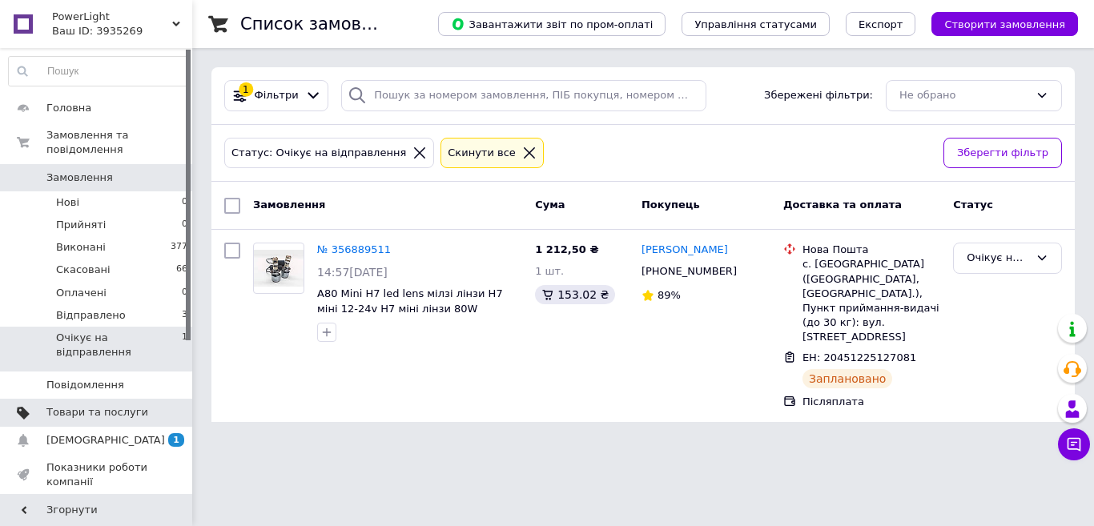
click at [67, 399] on link "Товари та послуги" at bounding box center [98, 412] width 197 height 27
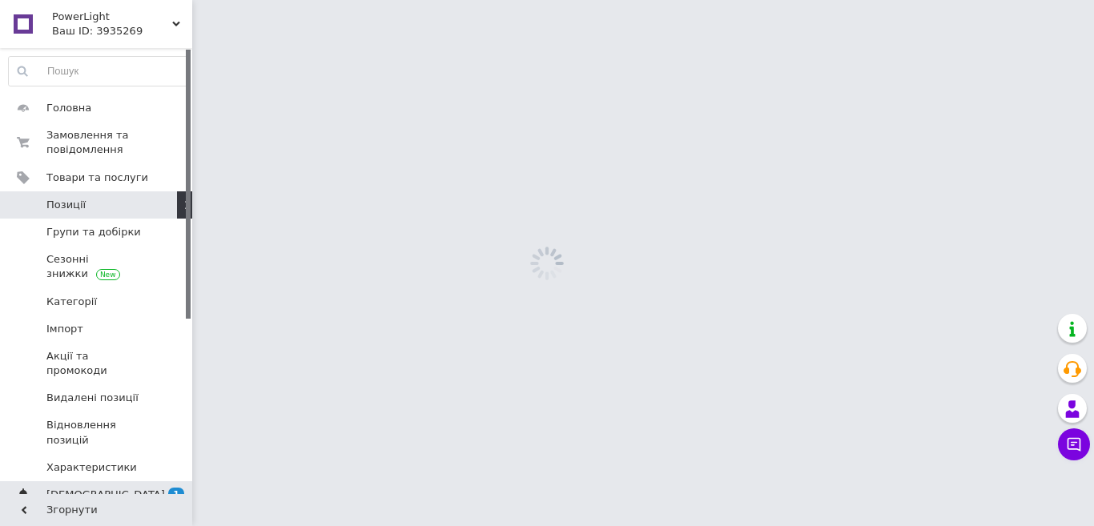
click at [89, 488] on span "[DEMOGRAPHIC_DATA]" at bounding box center [105, 495] width 119 height 14
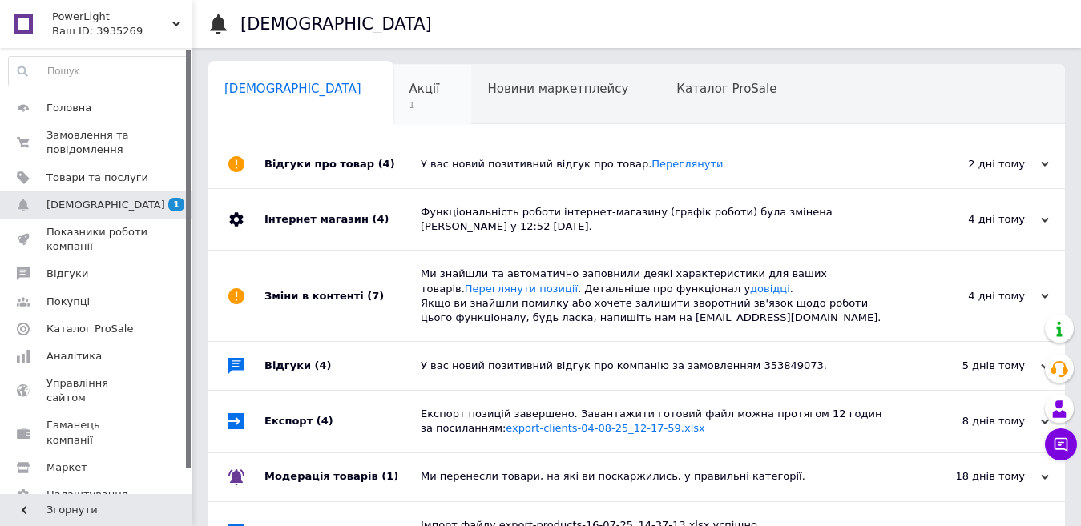
click at [409, 103] on span "1" at bounding box center [424, 105] width 30 height 12
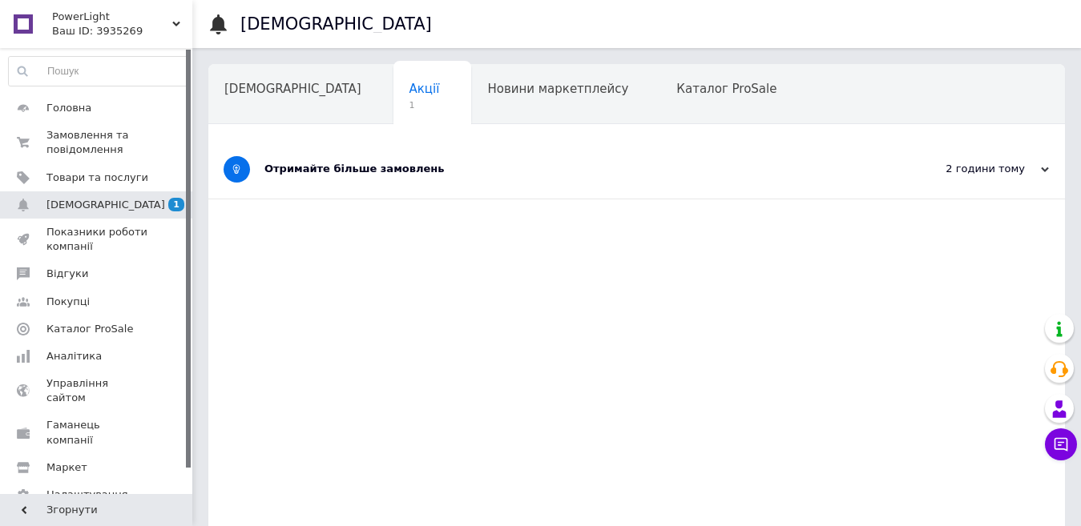
click at [555, 167] on div "Отримайте більше замовлень" at bounding box center [576, 169] width 624 height 14
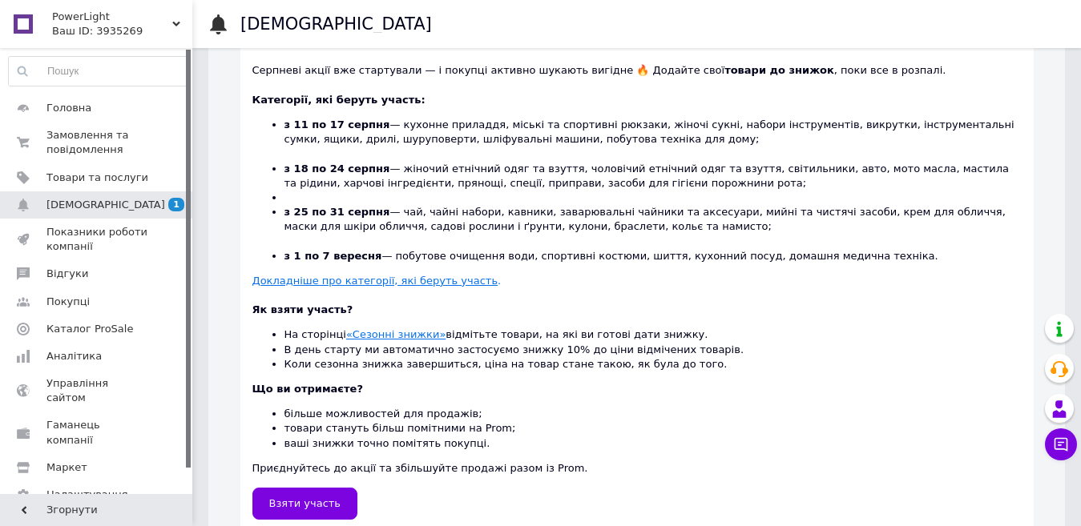
scroll to position [435, 0]
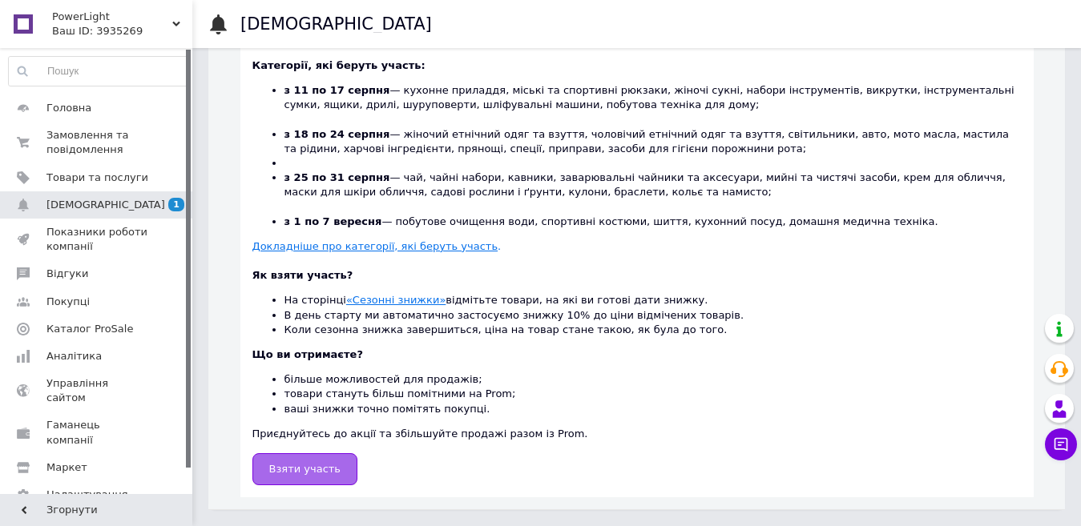
click at [318, 464] on span "Взяти участь" at bounding box center [305, 469] width 72 height 12
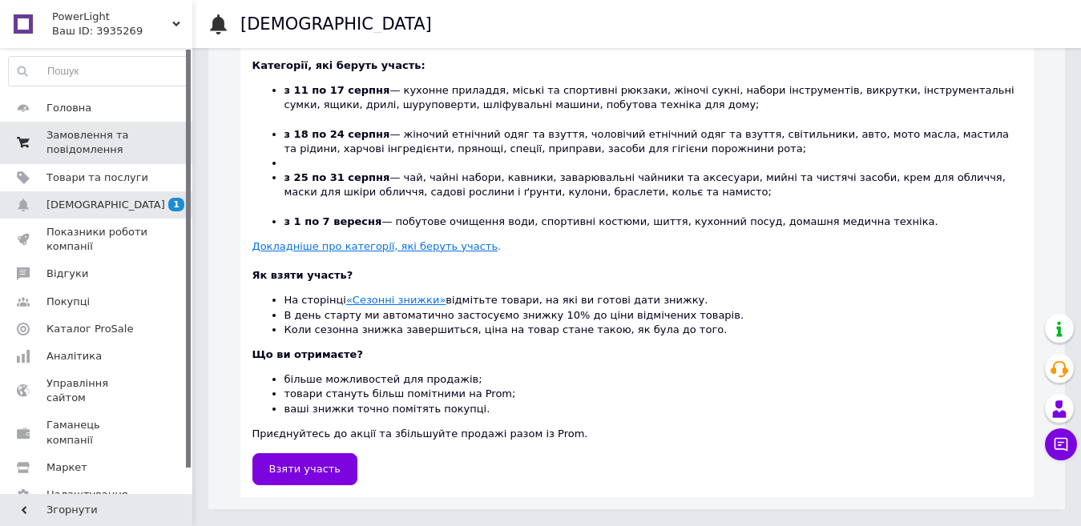
click at [105, 144] on span "Замовлення та повідомлення" at bounding box center [97, 142] width 102 height 29
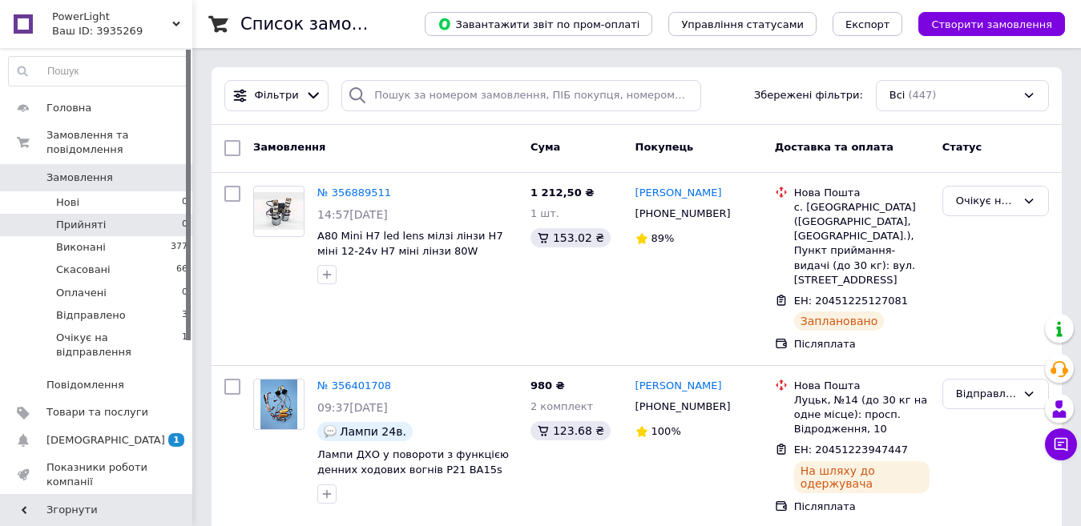
click at [99, 218] on span "Прийняті" at bounding box center [81, 225] width 50 height 14
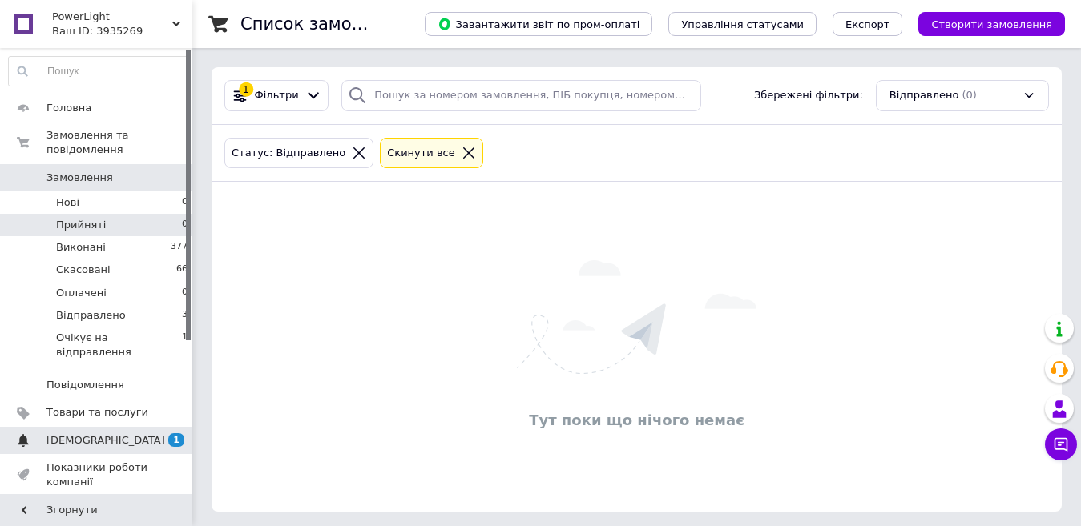
click at [110, 433] on span "[DEMOGRAPHIC_DATA]" at bounding box center [97, 440] width 102 height 14
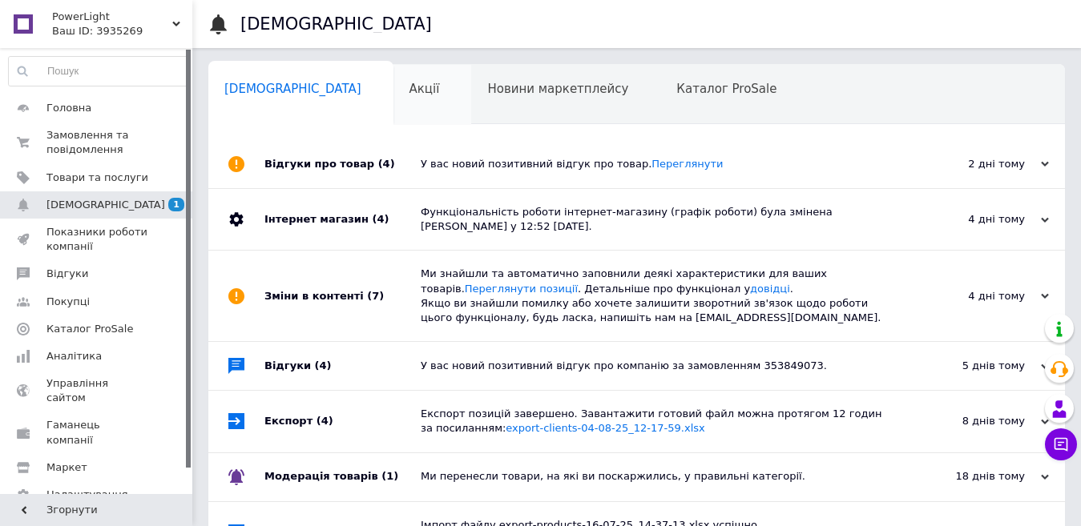
click at [393, 98] on div "Акції 0" at bounding box center [432, 95] width 79 height 61
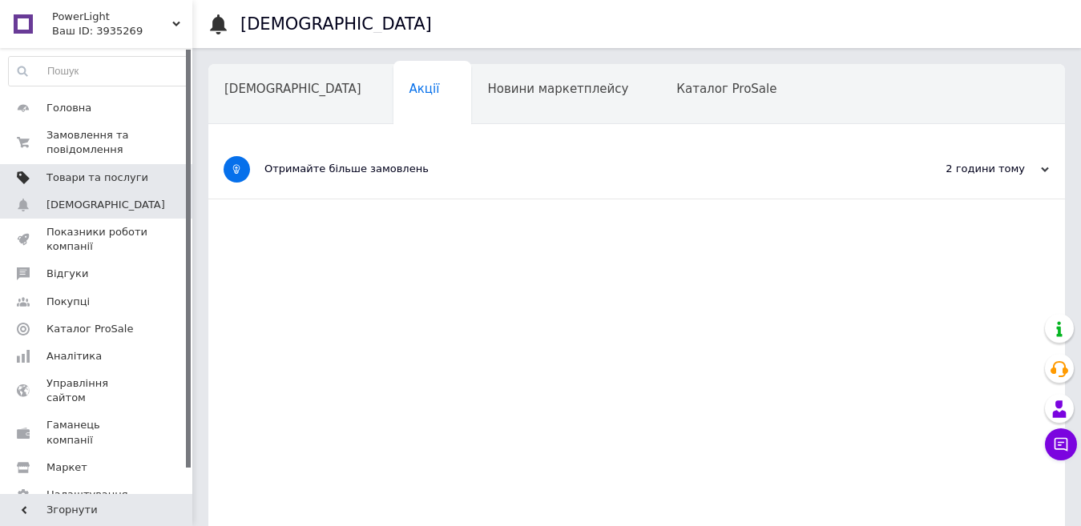
click at [121, 165] on link "Товари та послуги" at bounding box center [98, 177] width 197 height 27
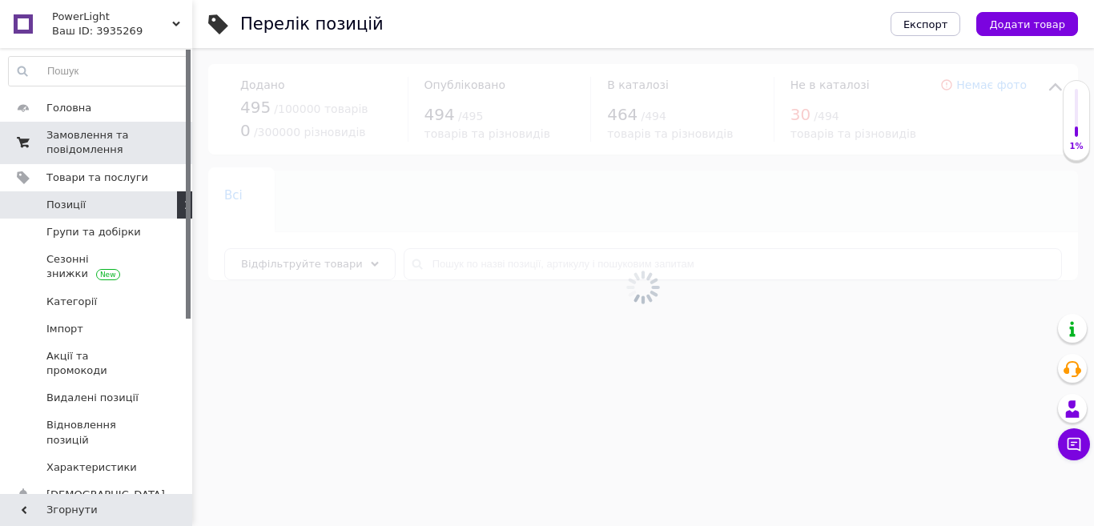
click at [107, 141] on span "Замовлення та повідомлення" at bounding box center [97, 142] width 102 height 29
